Goal: Task Accomplishment & Management: Complete application form

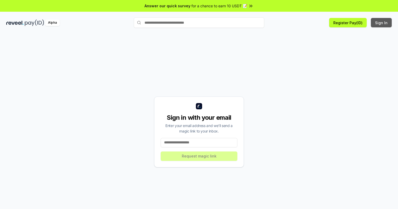
click at [381, 23] on button "Sign In" at bounding box center [380, 22] width 21 height 9
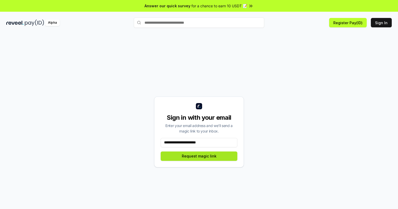
type input "**********"
click at [199, 156] on button "Request magic link" at bounding box center [198, 156] width 77 height 9
